Goal: Find specific page/section: Find specific page/section

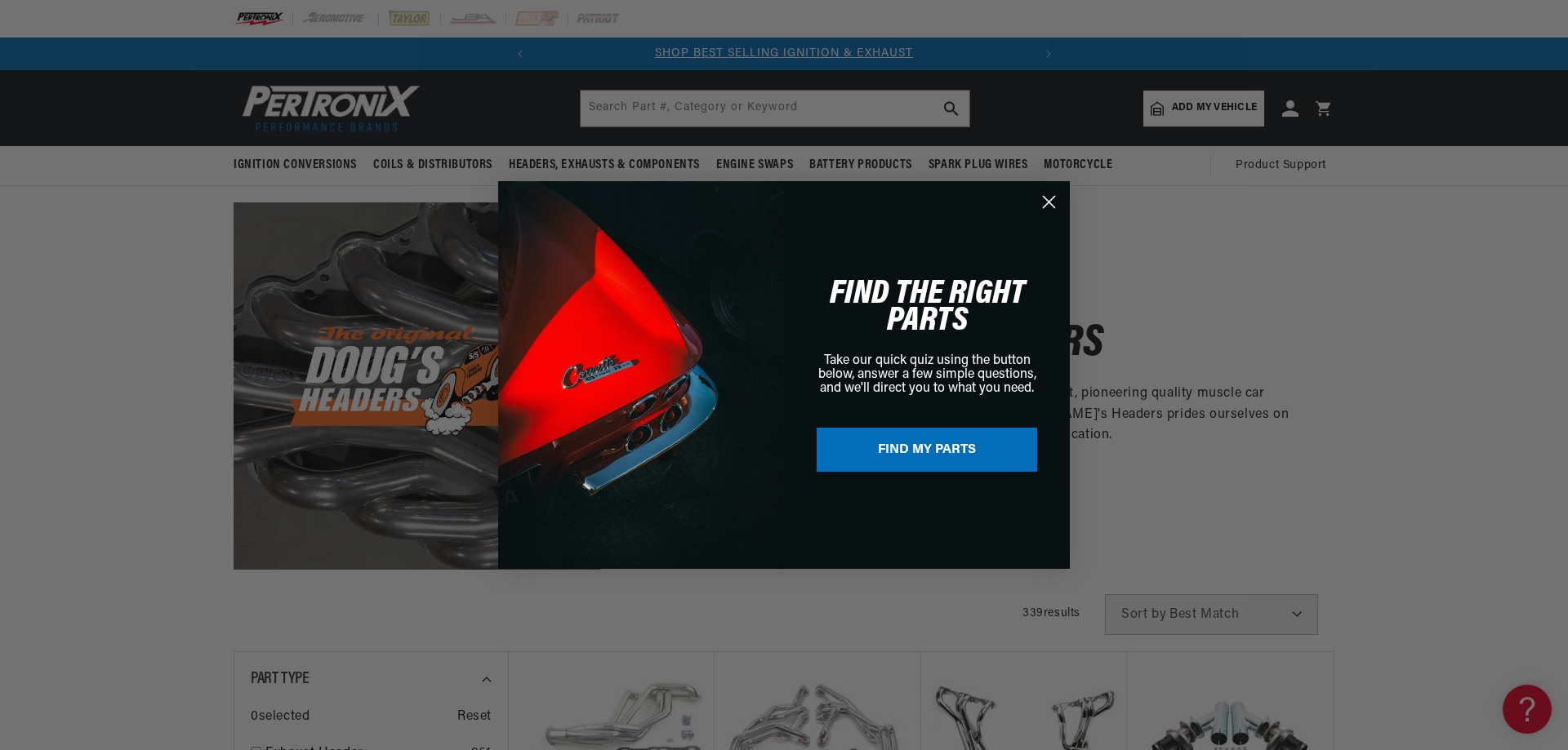
click at [1052, 196] on circle "Close dialog" at bounding box center [1049, 202] width 27 height 27
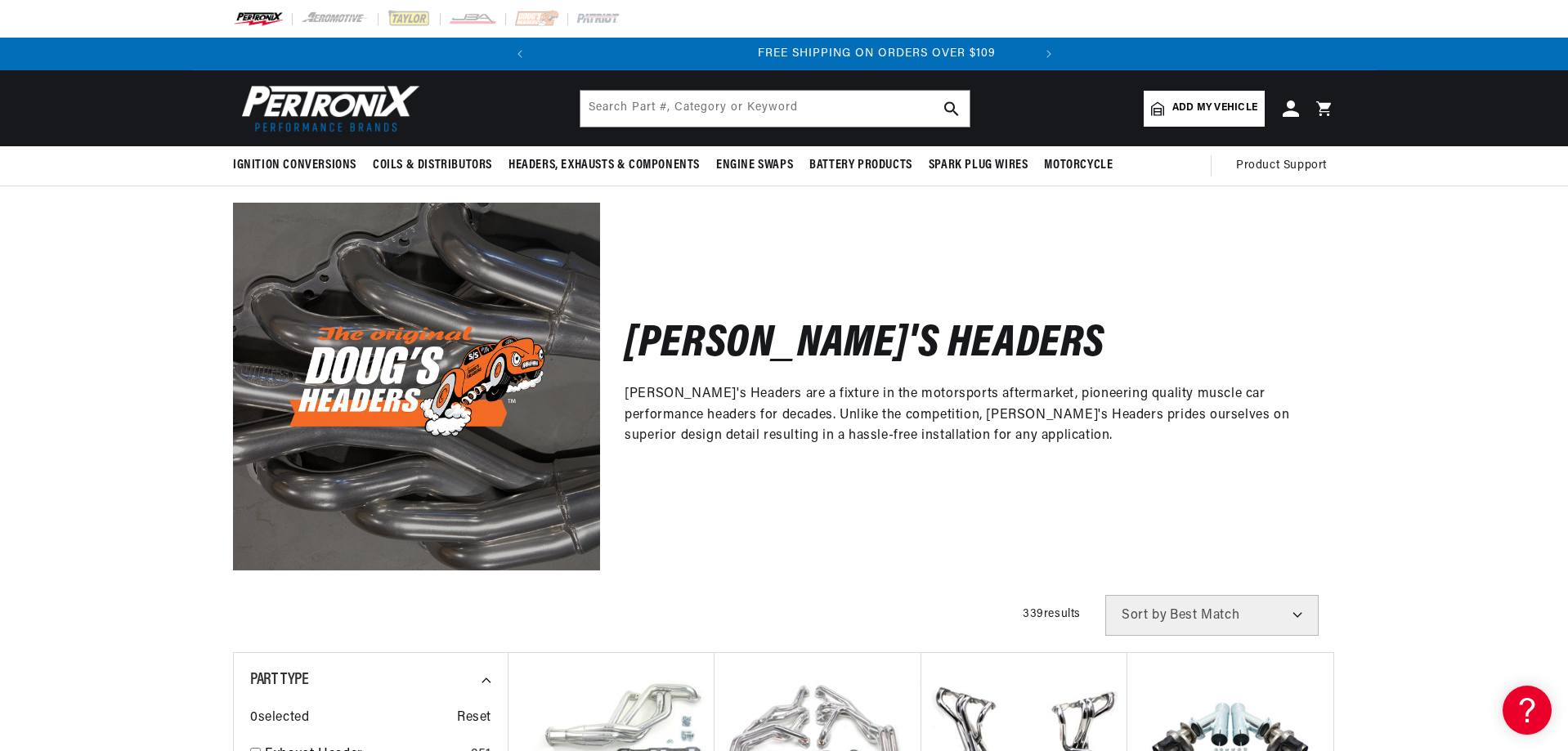
scroll to position [0, 496]
click at [837, 109] on input "text" at bounding box center [775, 108] width 389 height 36
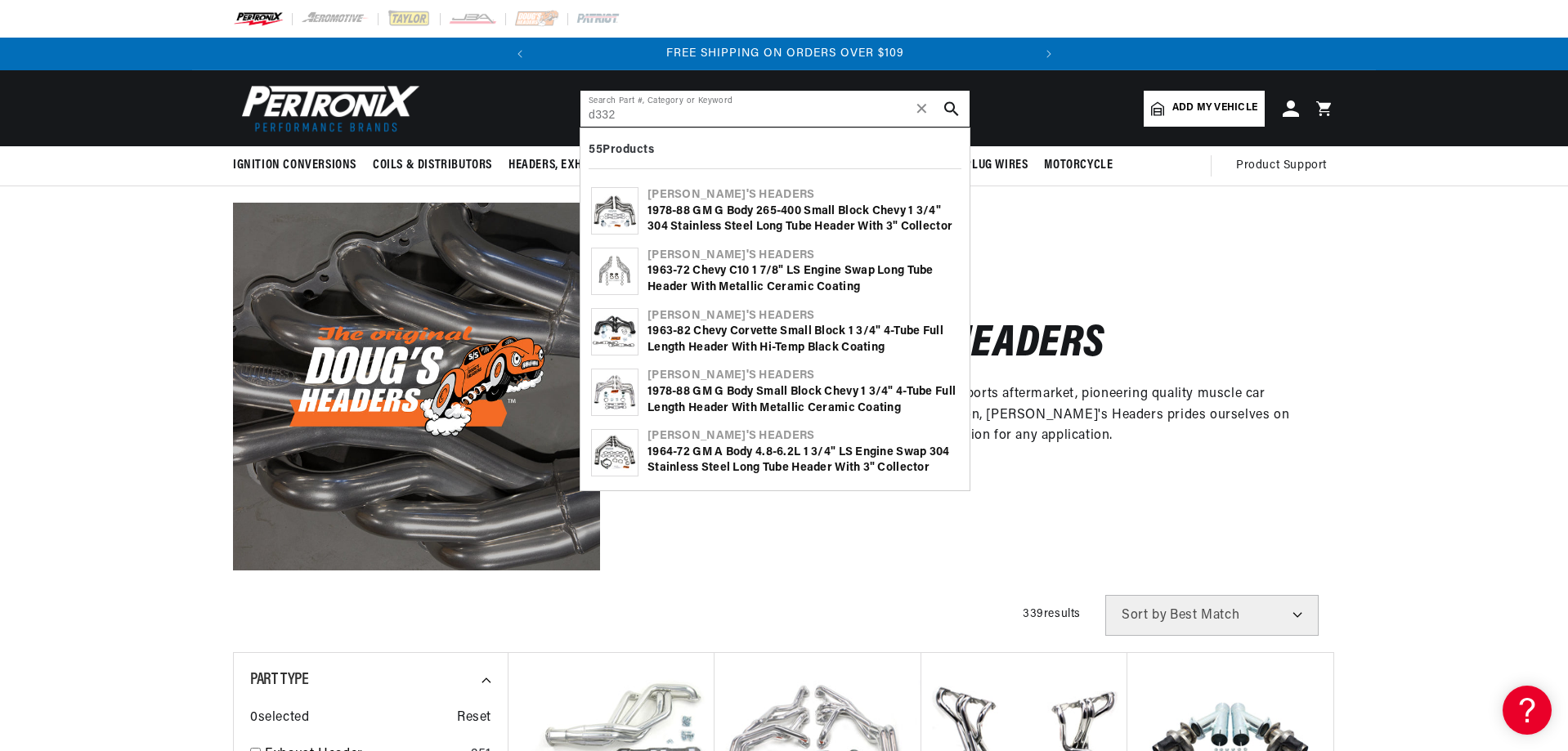
type input "d332"
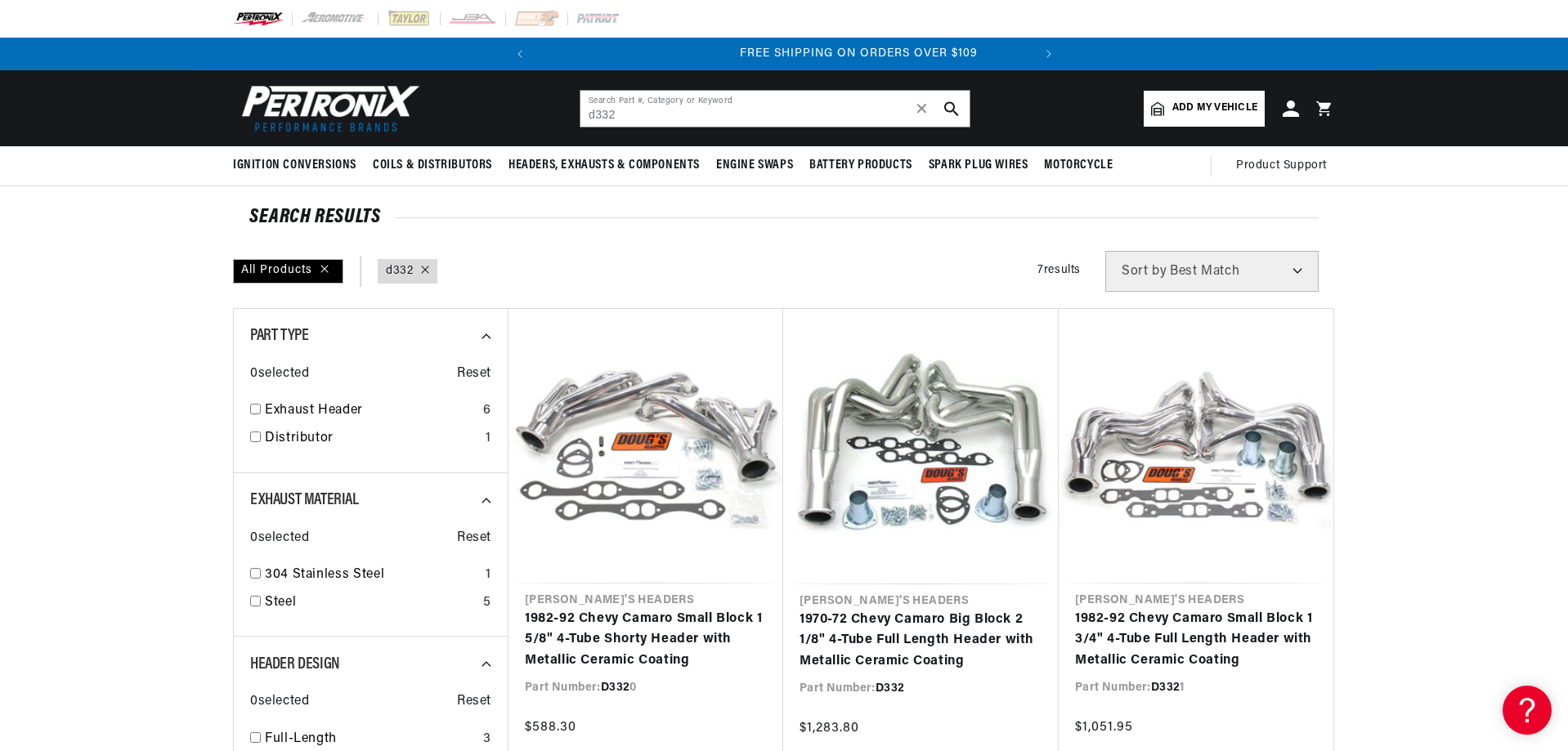
scroll to position [0, 496]
